Goal: Task Accomplishment & Management: Complete application form

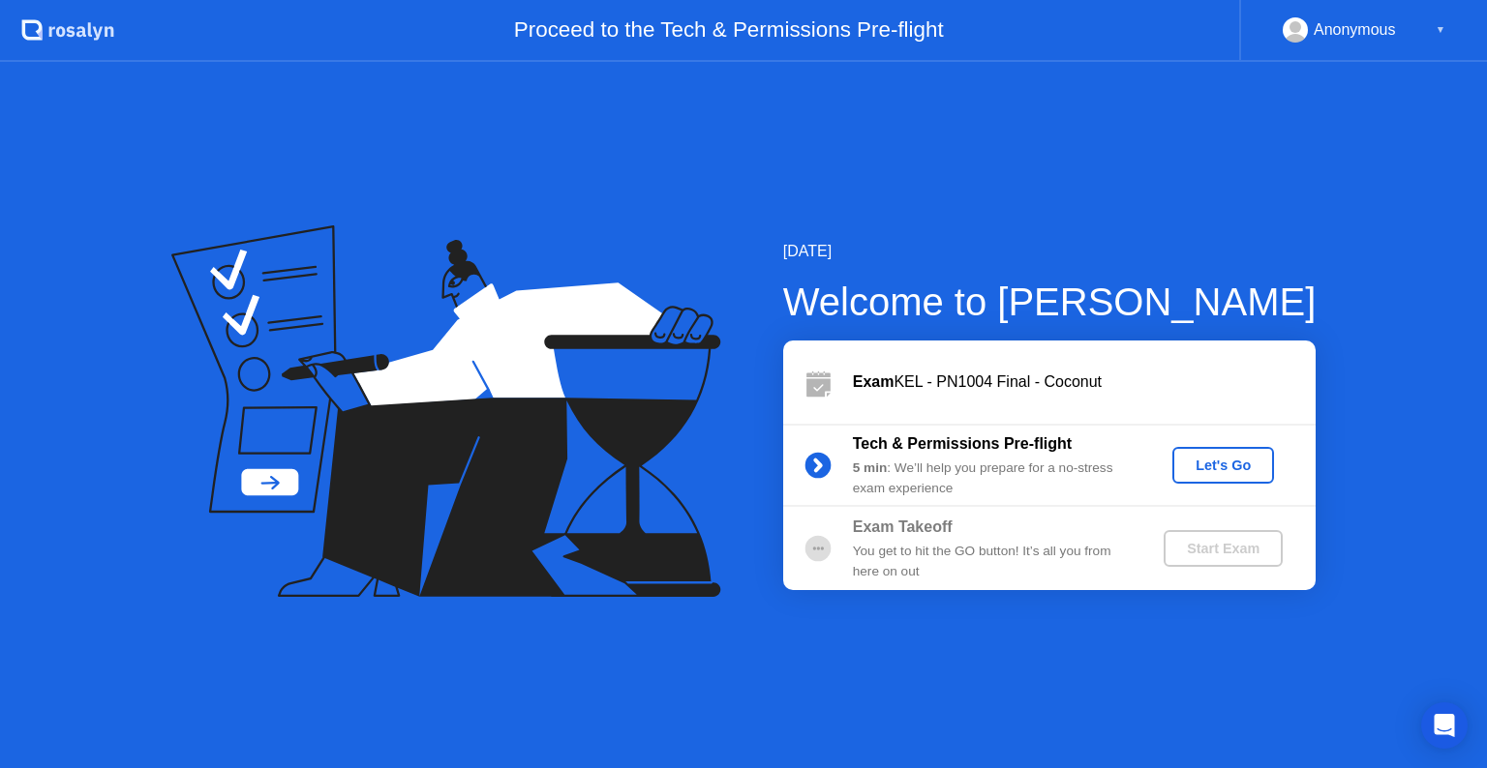
click at [1235, 461] on div "Let's Go" at bounding box center [1223, 465] width 86 height 15
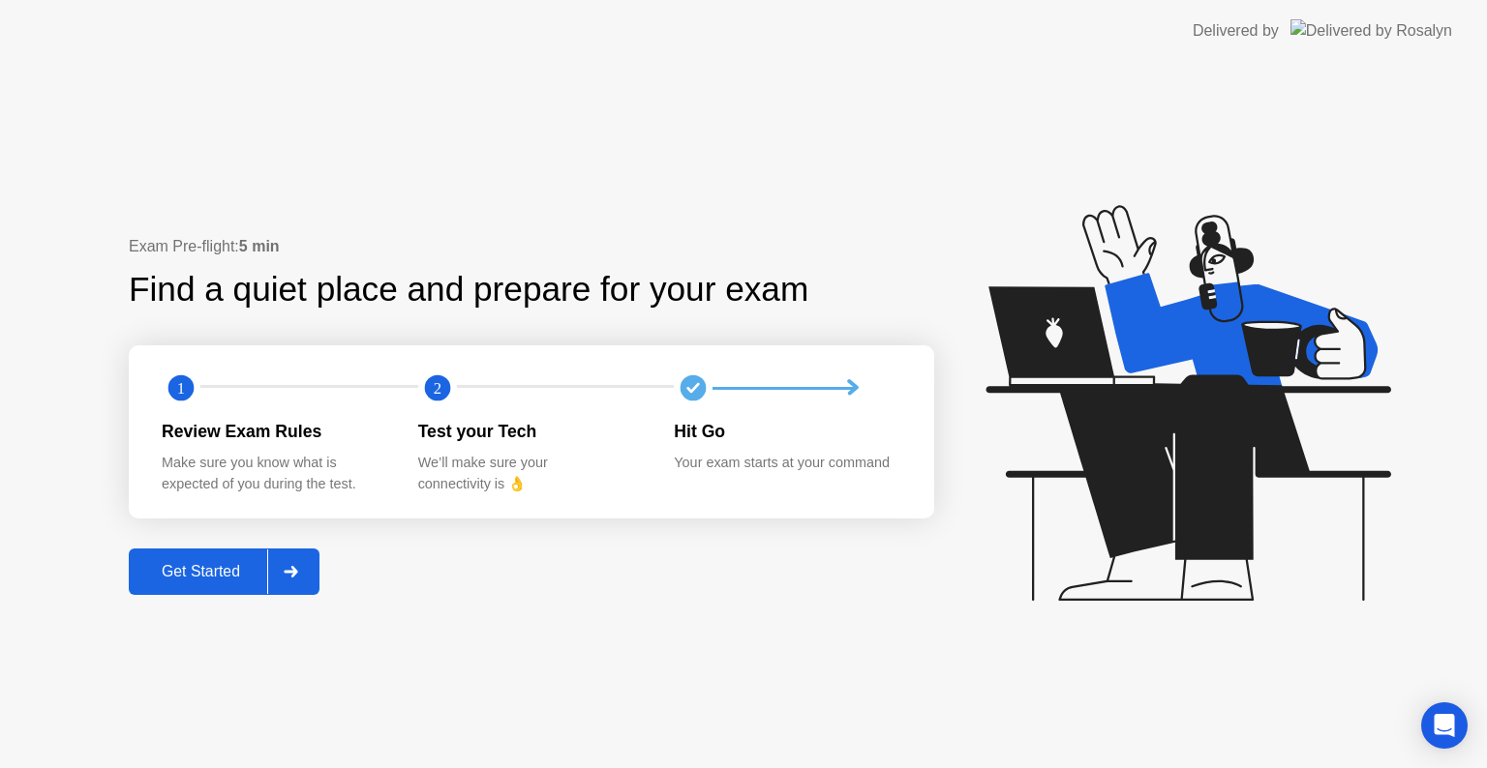
click at [180, 581] on div "Get Started" at bounding box center [201, 571] width 133 height 17
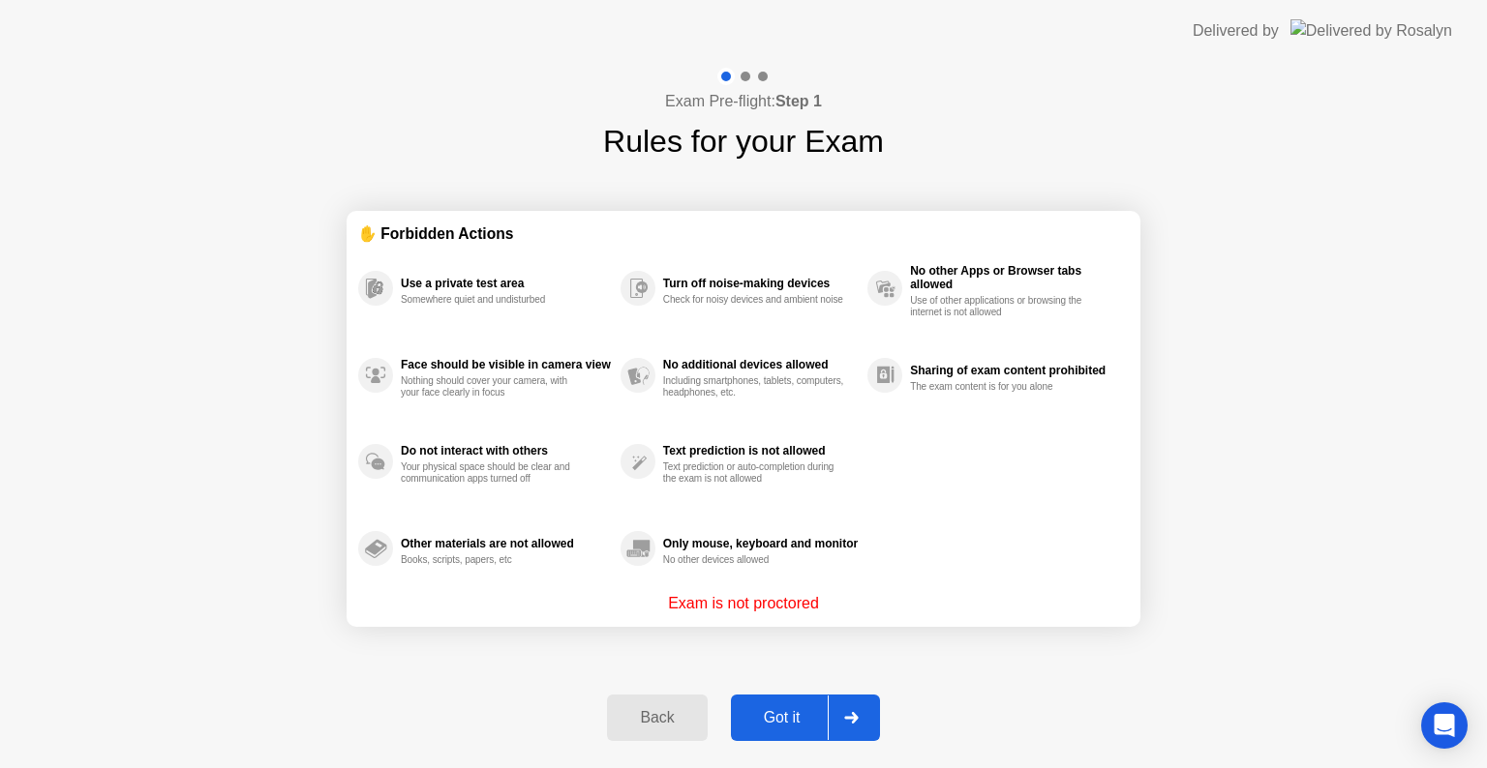
click at [788, 714] on div "Got it" at bounding box center [782, 717] width 91 height 17
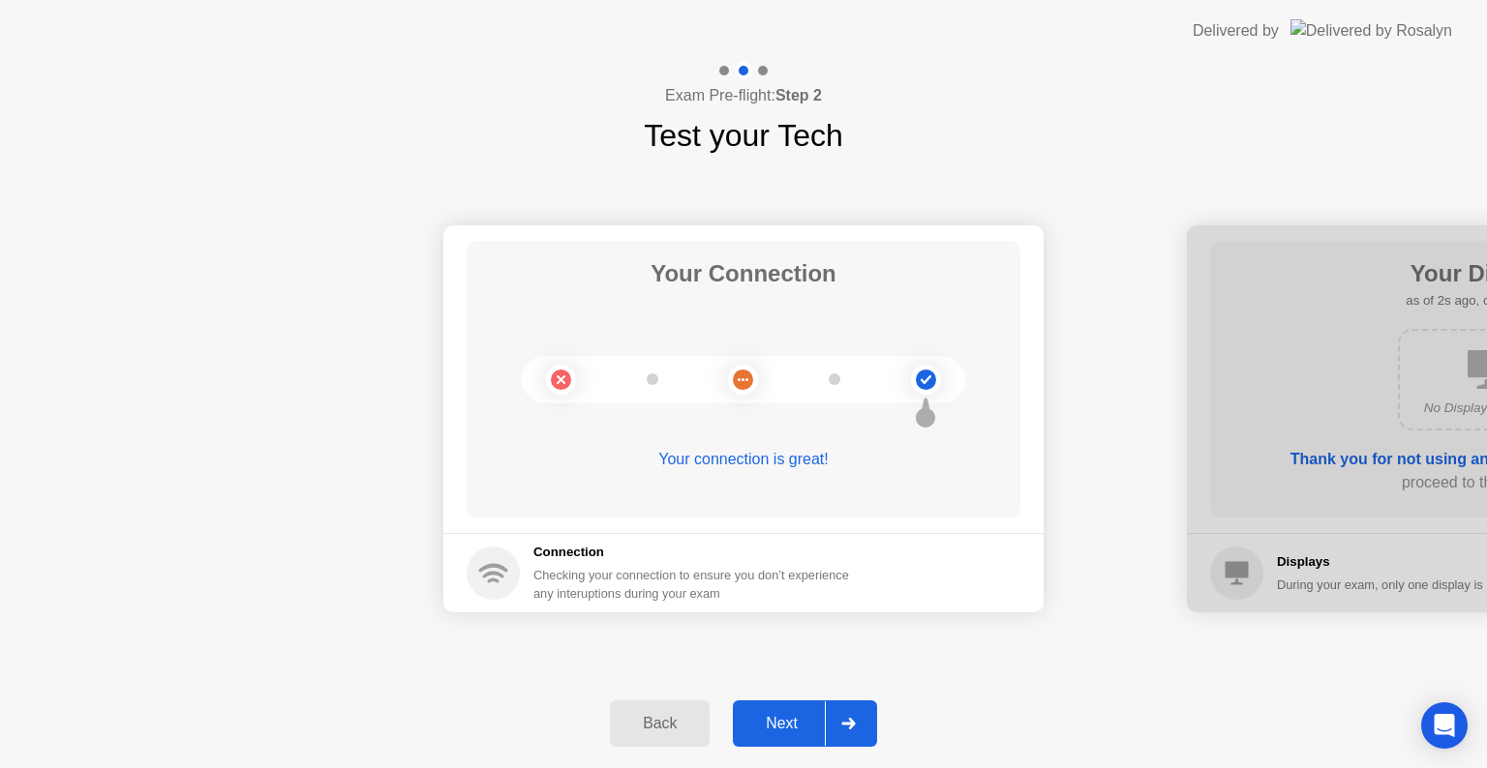
click at [788, 716] on div "Next" at bounding box center [781, 723] width 86 height 17
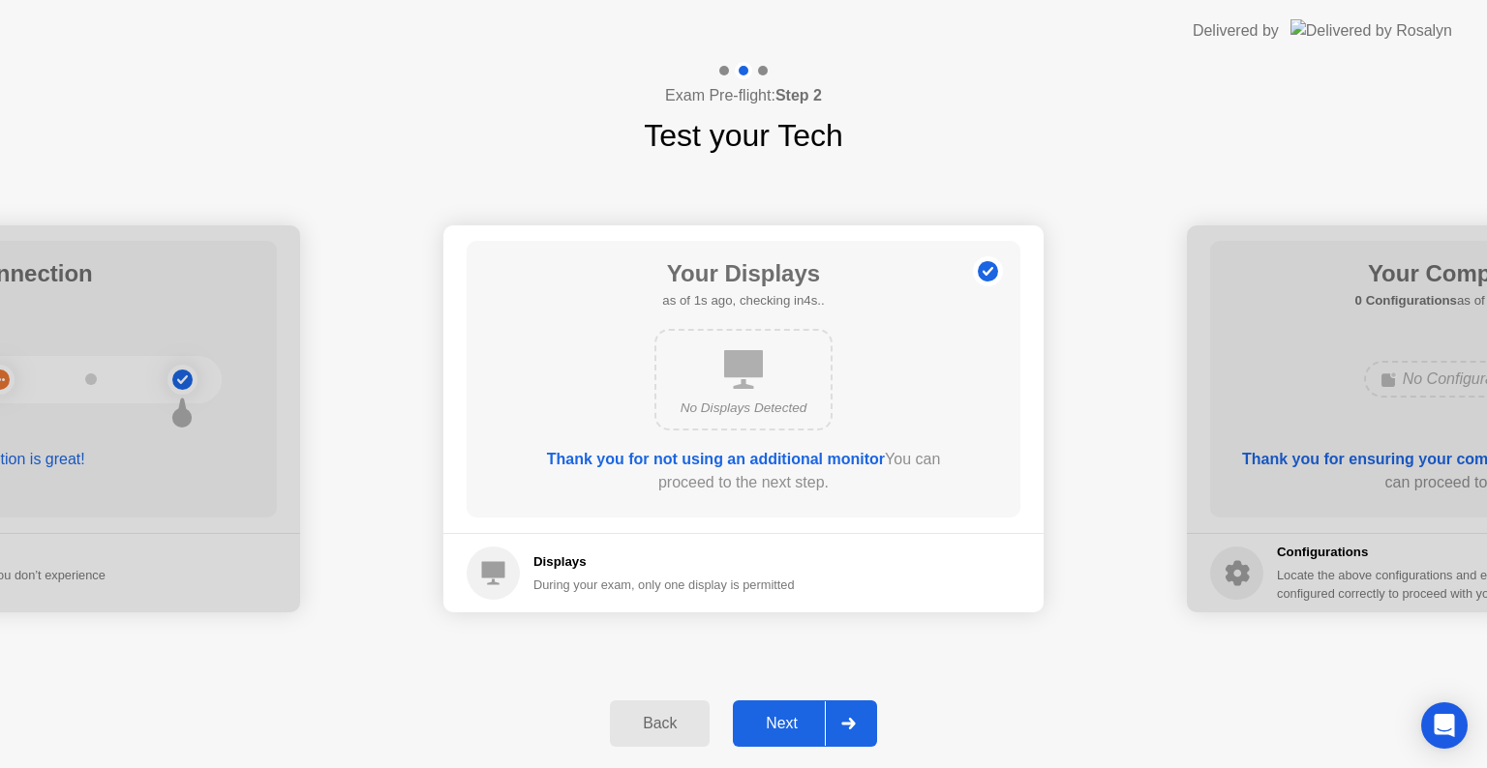
click at [784, 723] on div "Next" at bounding box center [781, 723] width 86 height 17
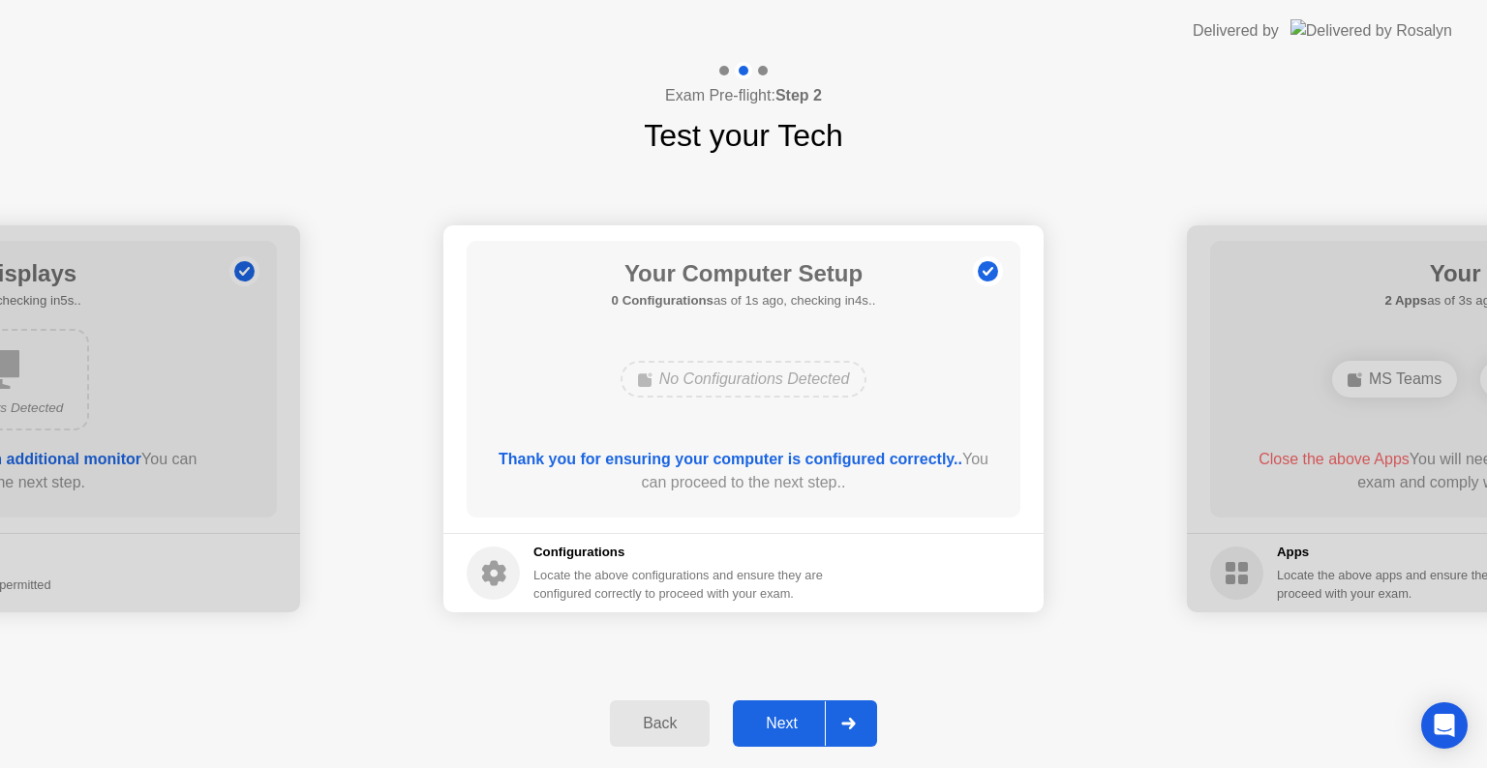
click at [779, 723] on div "Next" at bounding box center [781, 723] width 86 height 17
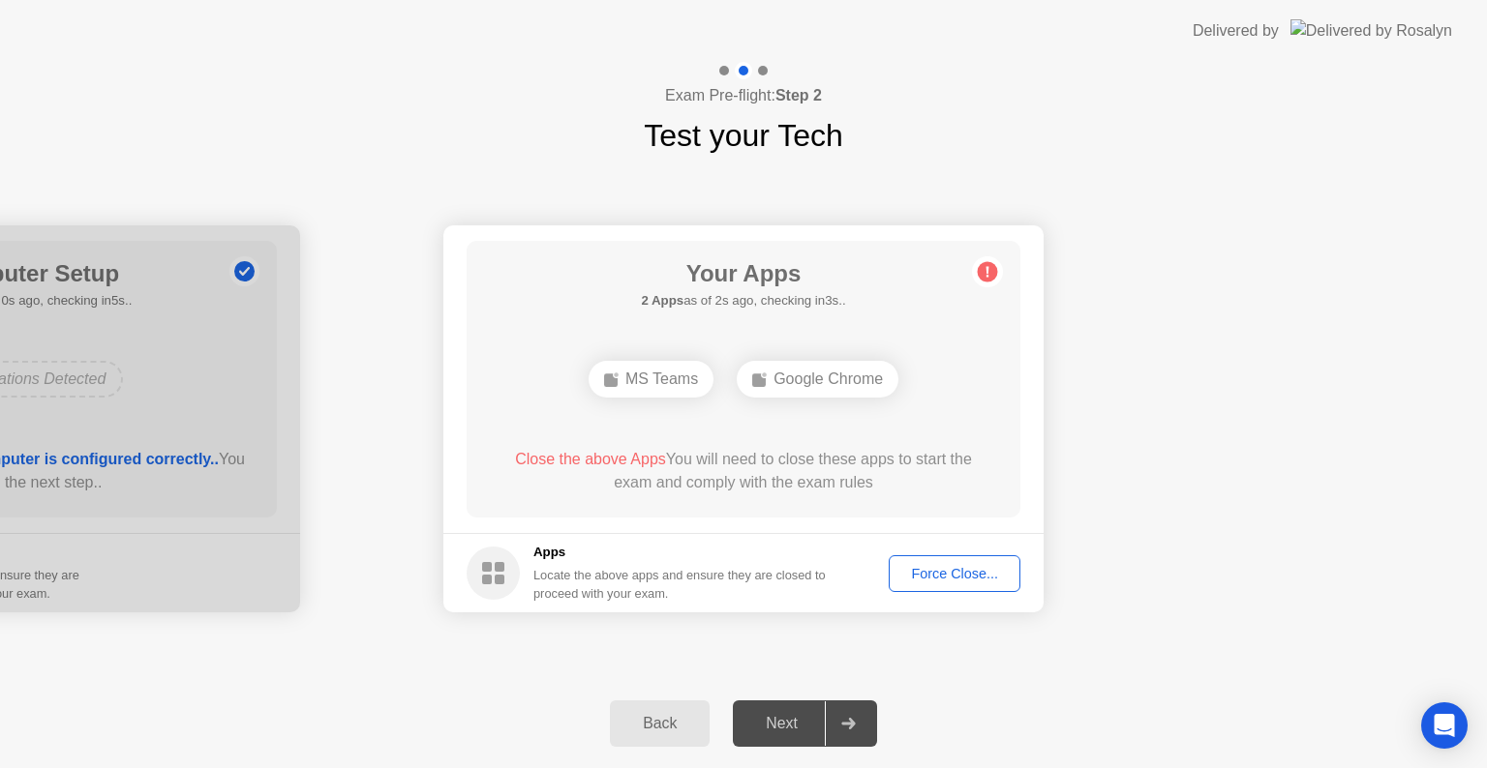
click at [953, 574] on div "Force Close..." at bounding box center [954, 573] width 118 height 15
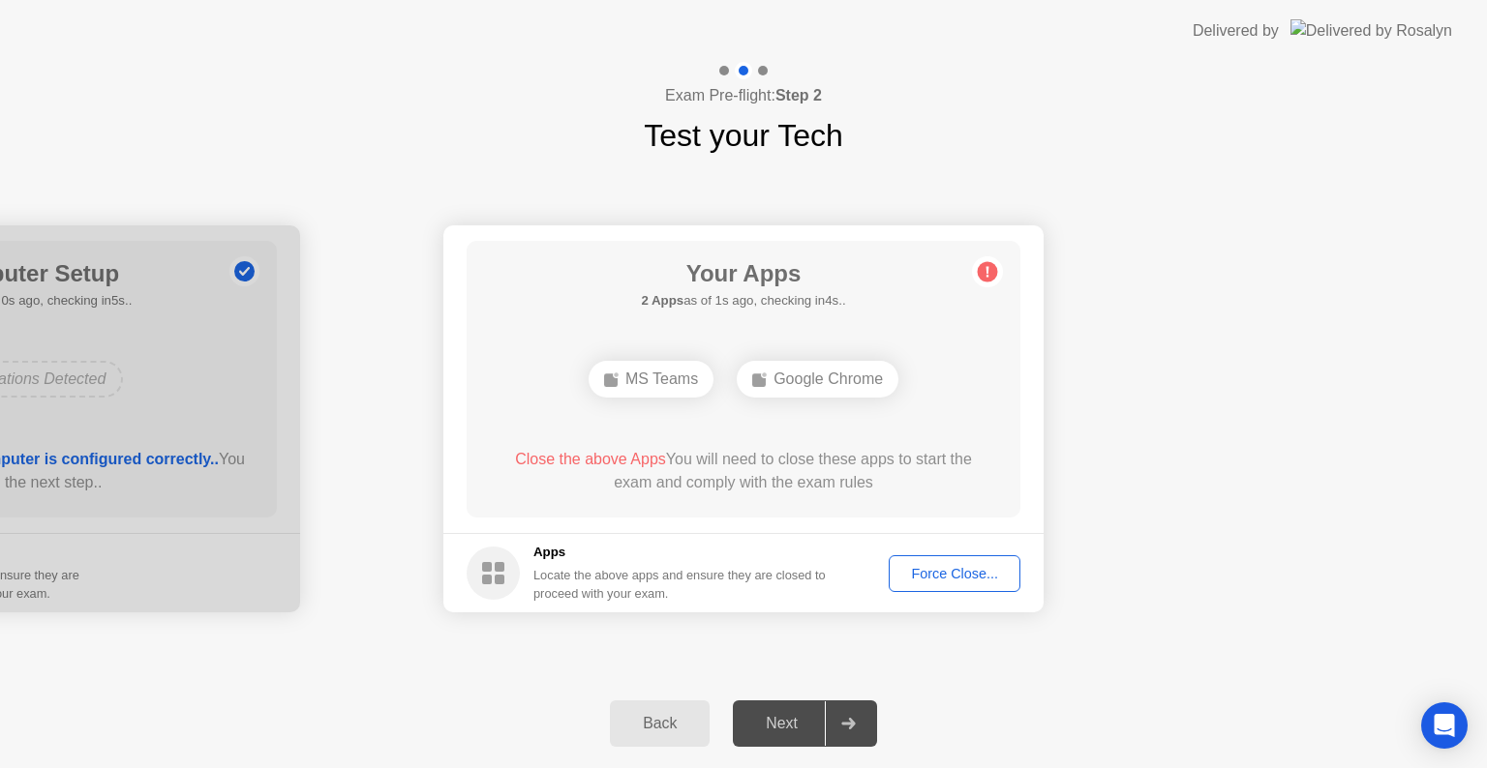
click at [954, 566] on div "Force Close..." at bounding box center [954, 573] width 118 height 15
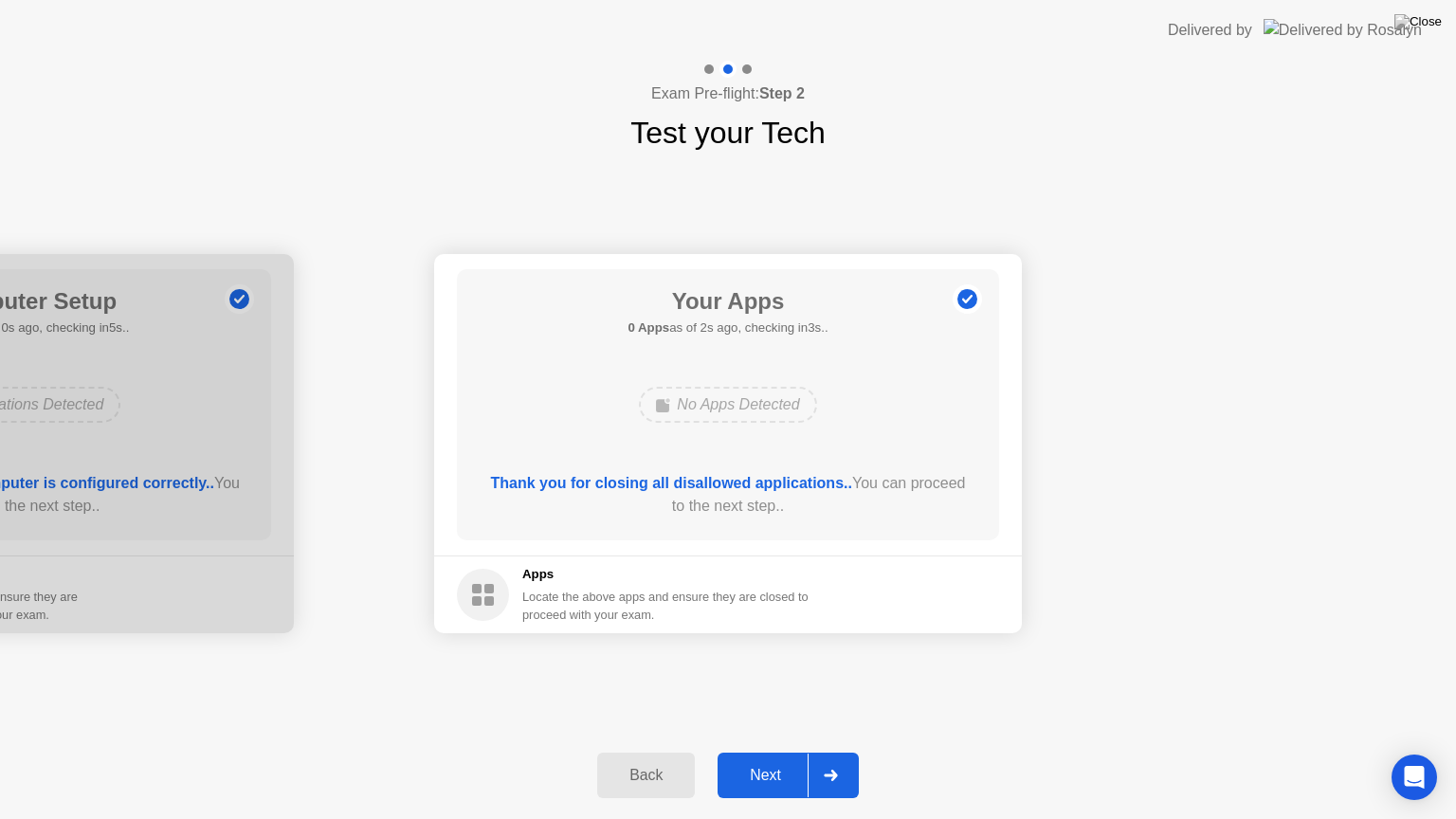
click at [776, 752] on div "Next" at bounding box center [765, 775] width 84 height 17
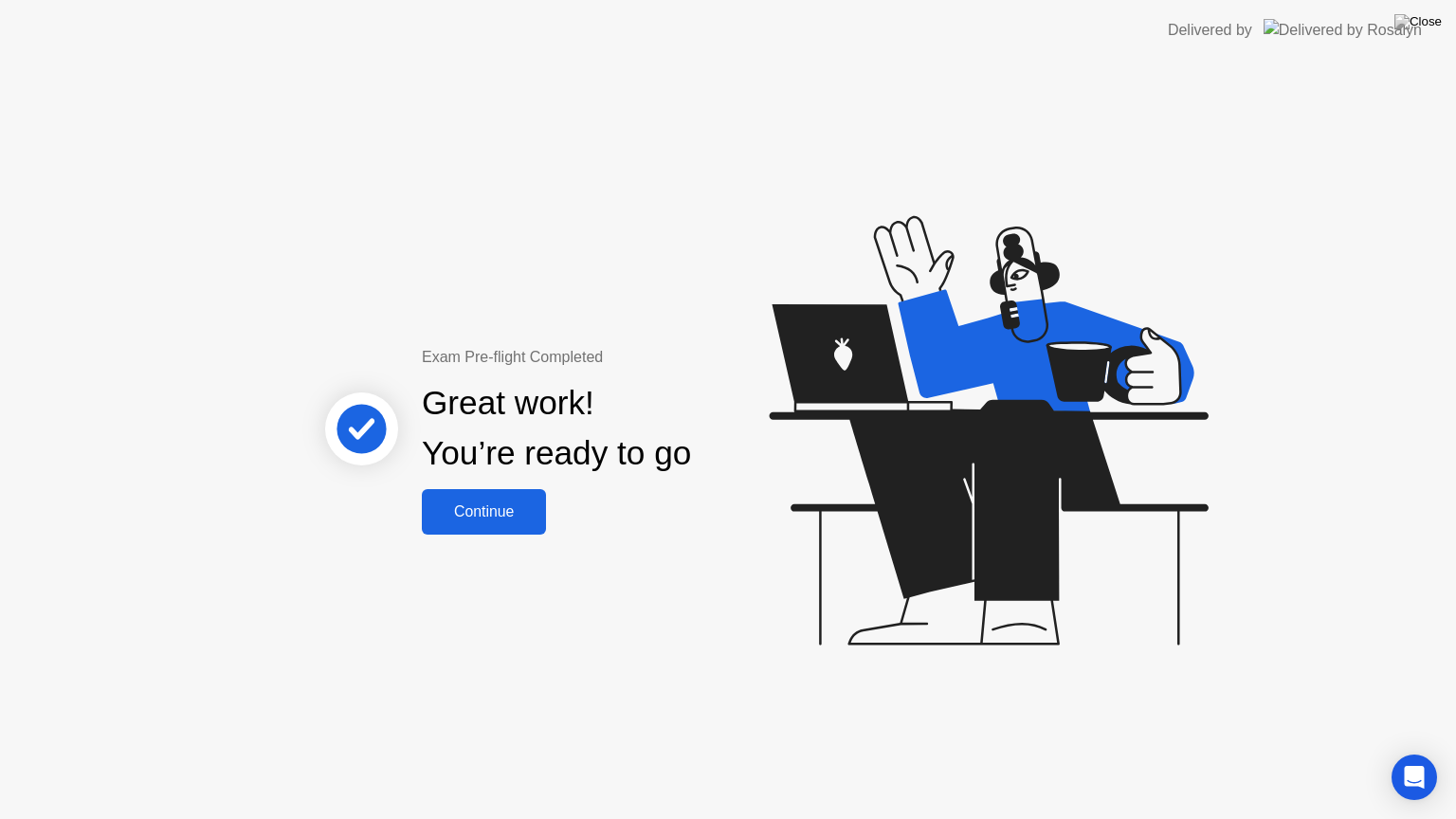
click at [486, 504] on div "Continue" at bounding box center [484, 511] width 113 height 17
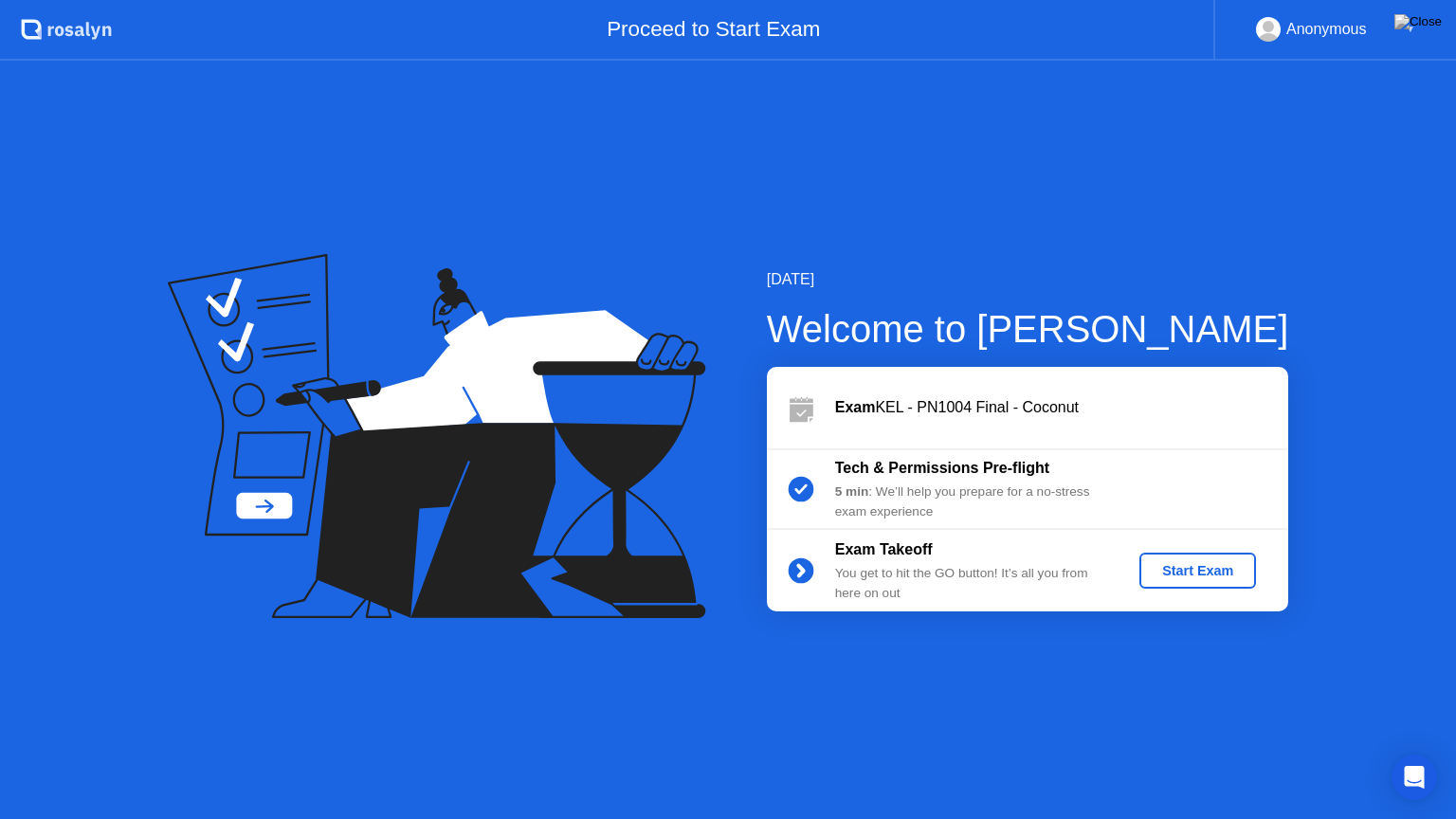
click at [1232, 576] on div "Start Exam" at bounding box center [1198, 570] width 102 height 15
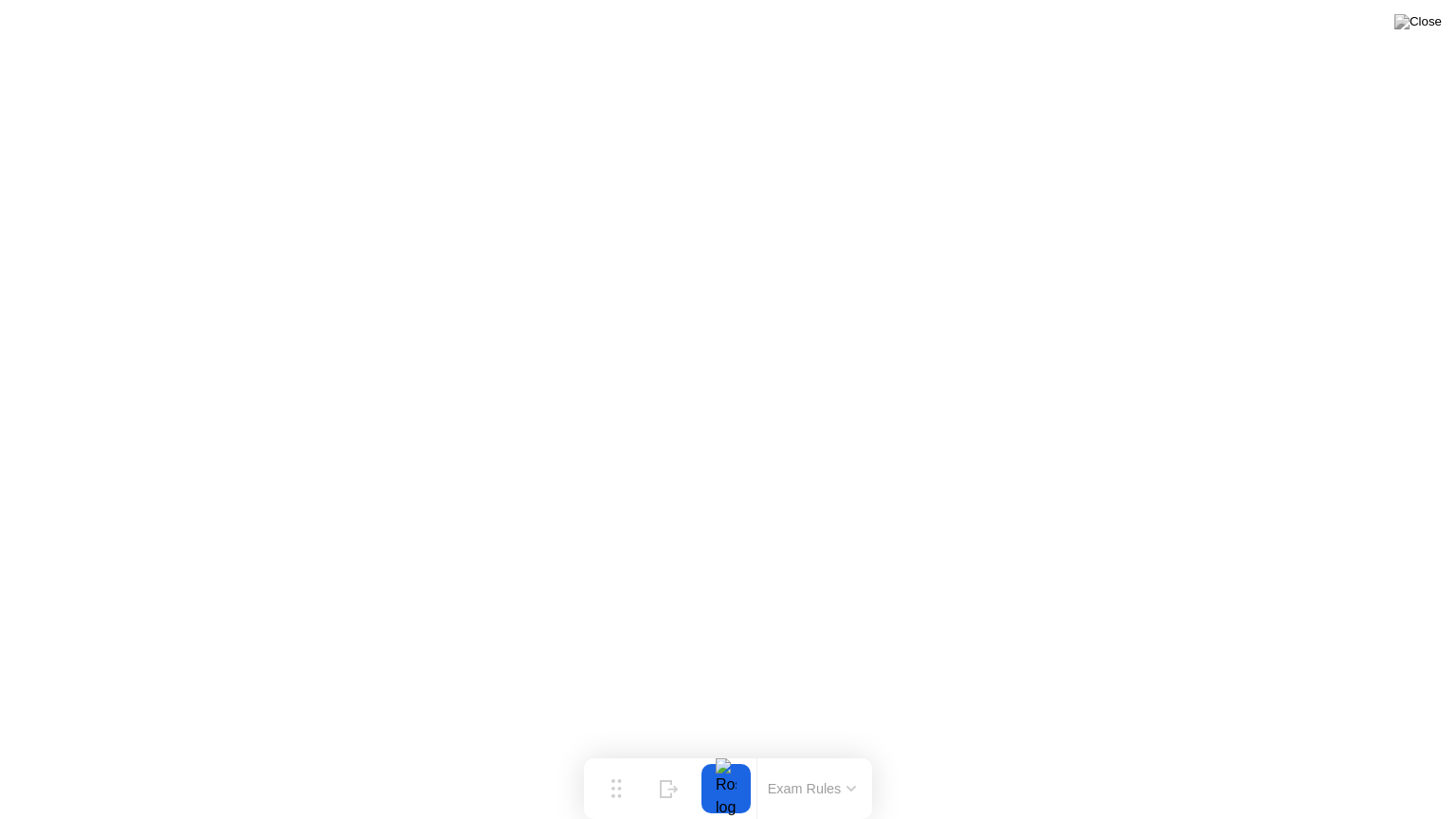
click at [1418, 34] on button at bounding box center [1418, 22] width 57 height 24
drag, startPoint x: 772, startPoint y: 440, endPoint x: 784, endPoint y: 429, distance: 16.3
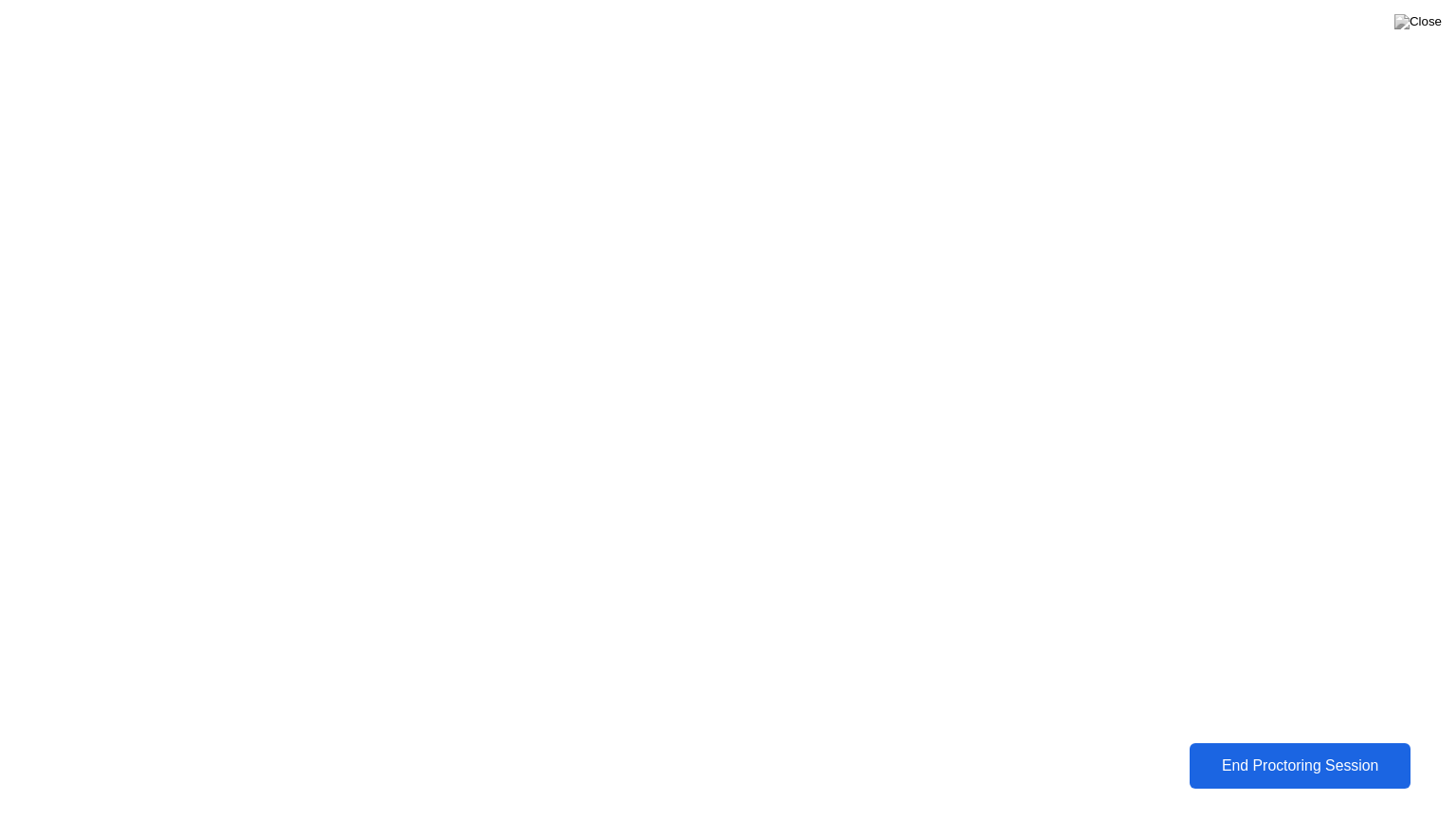
click at [1292, 752] on div "End Proctoring Session" at bounding box center [1299, 765] width 210 height 17
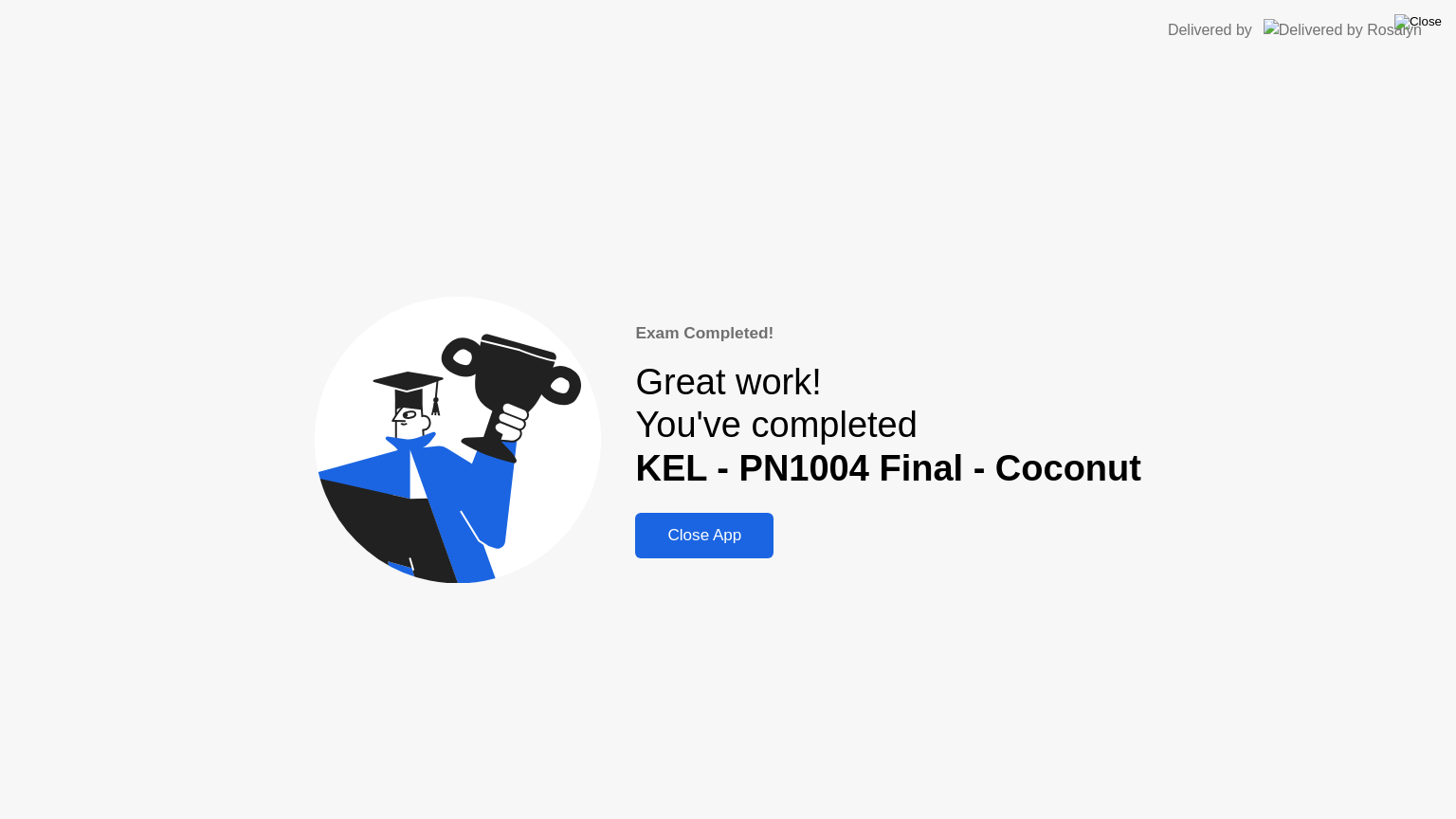
click at [1431, 19] on img at bounding box center [1418, 22] width 47 height 15
